Goal: Transaction & Acquisition: Purchase product/service

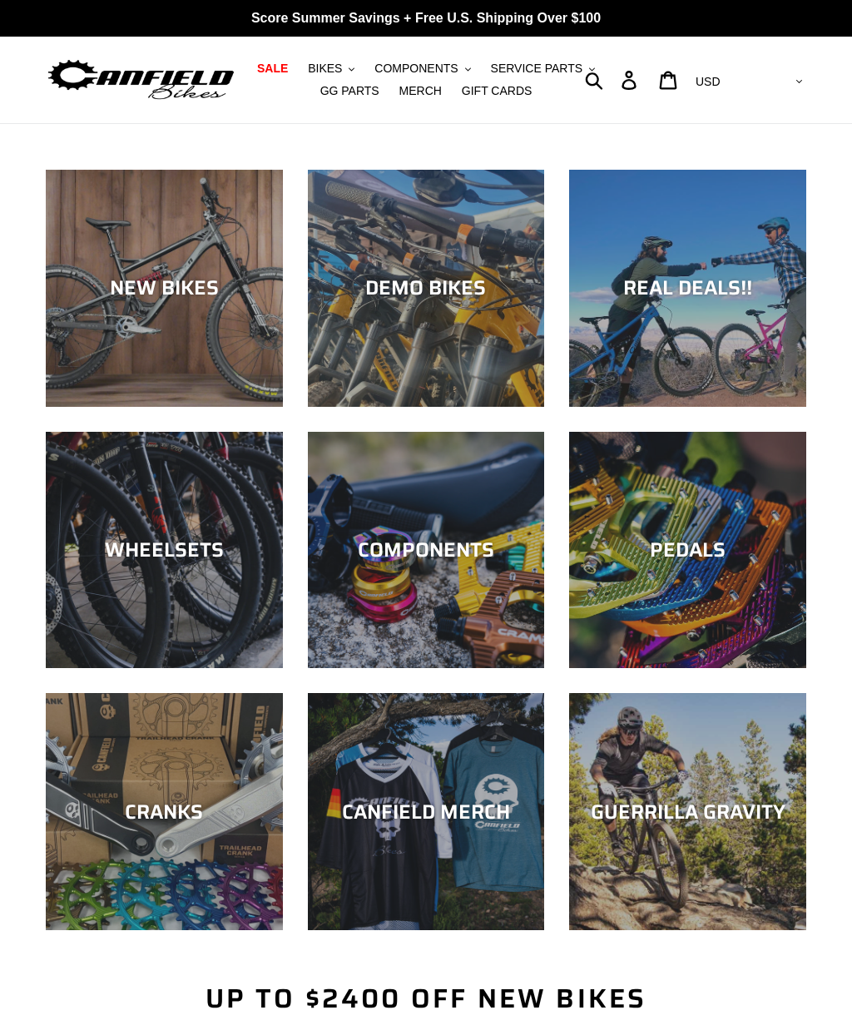
click at [327, 74] on span "BIKES" at bounding box center [325, 69] width 34 height 14
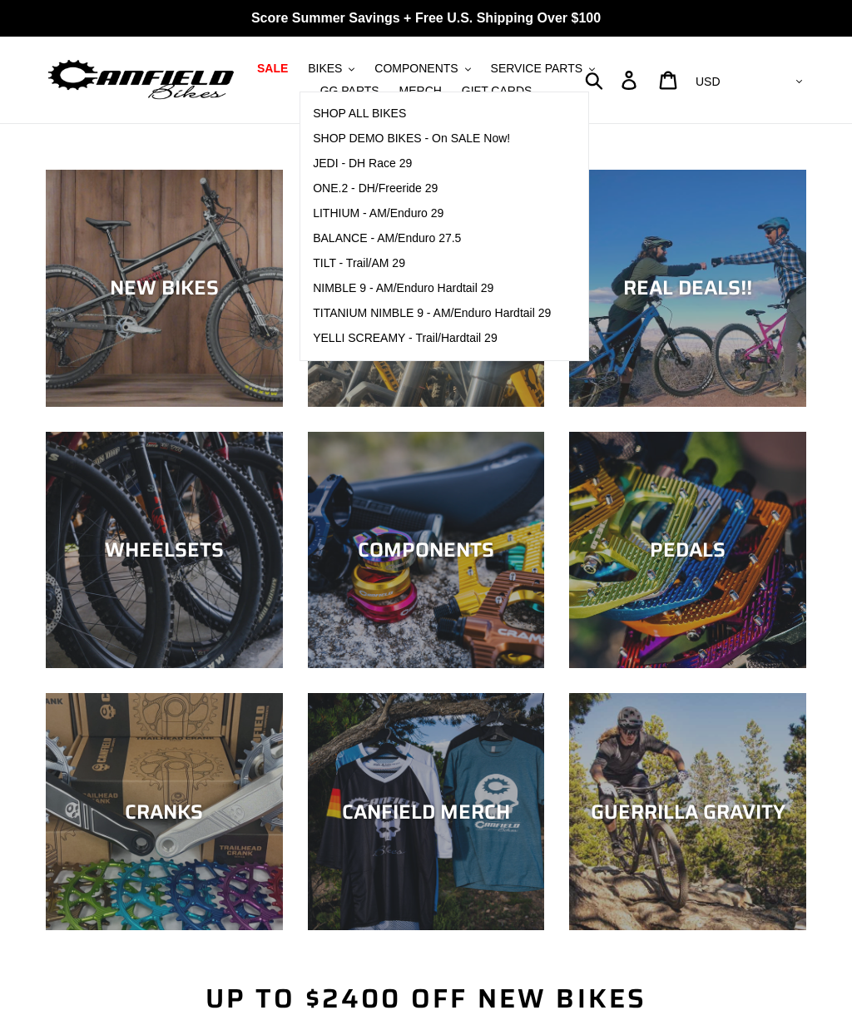
click at [402, 161] on span "JEDI - DH Race 29" at bounding box center [362, 163] width 99 height 14
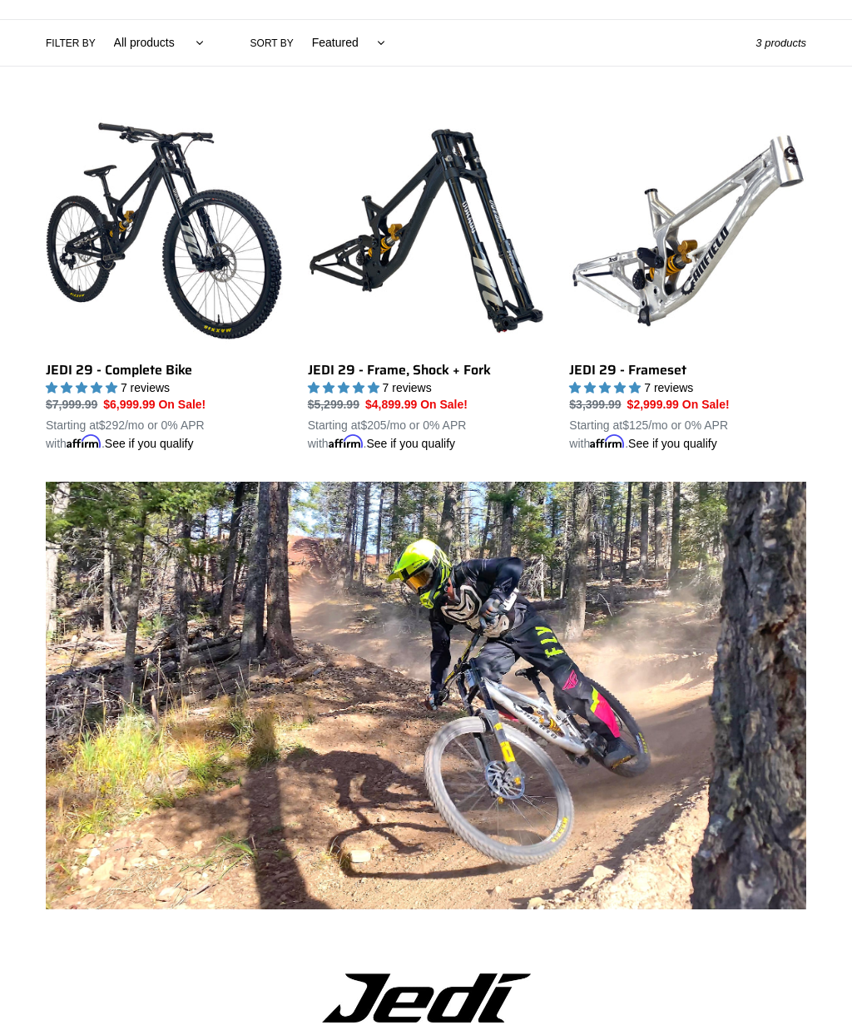
scroll to position [397, 0]
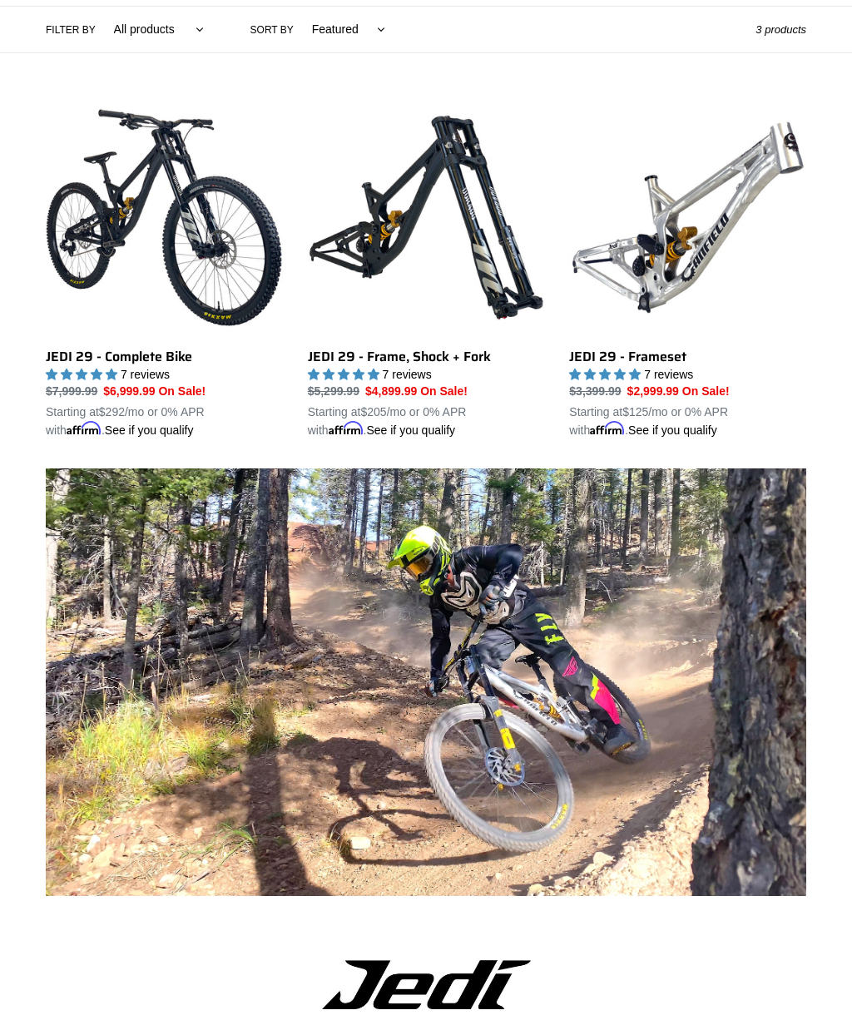
click at [657, 350] on link "JEDI 29 - Frameset" at bounding box center [687, 269] width 237 height 340
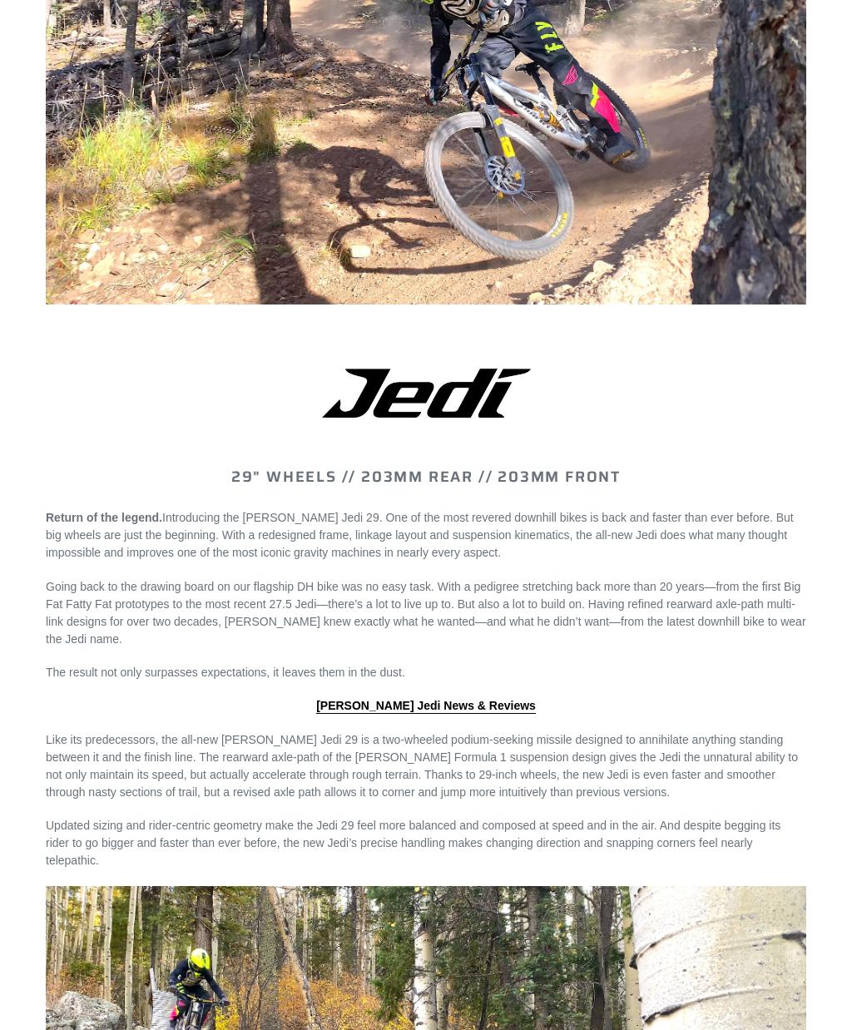
scroll to position [840, 0]
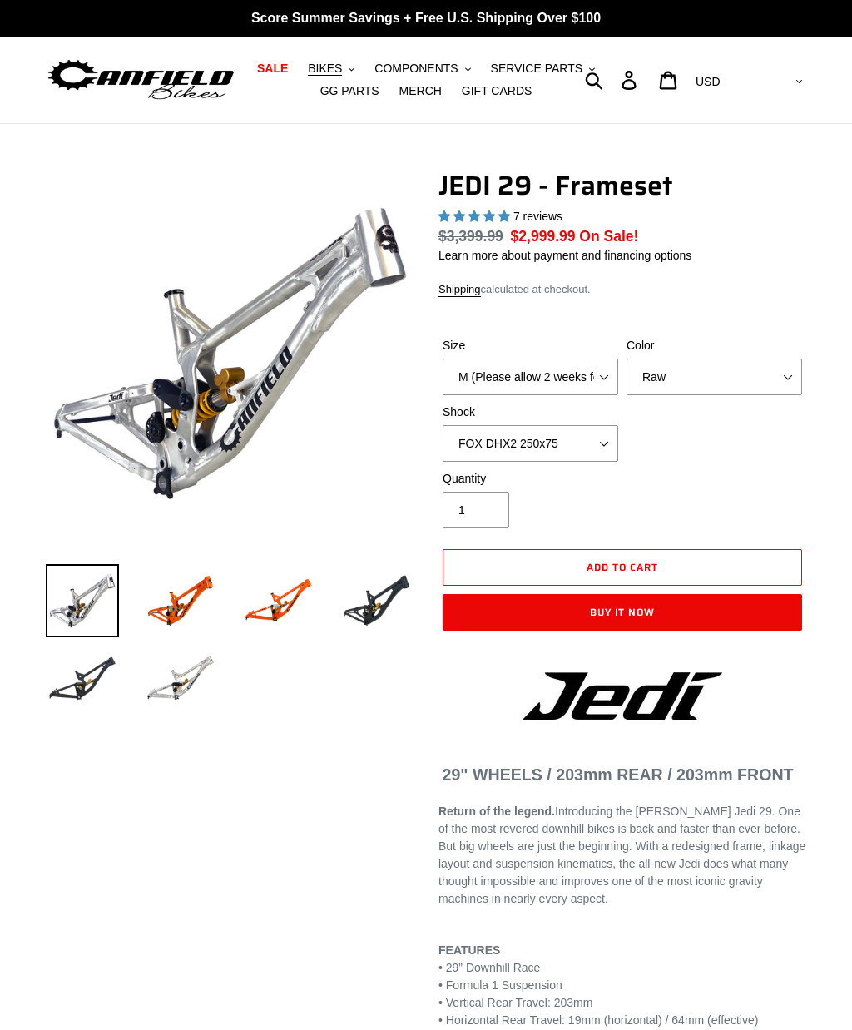
select select "highest-rating"
